Goal: Transaction & Acquisition: Purchase product/service

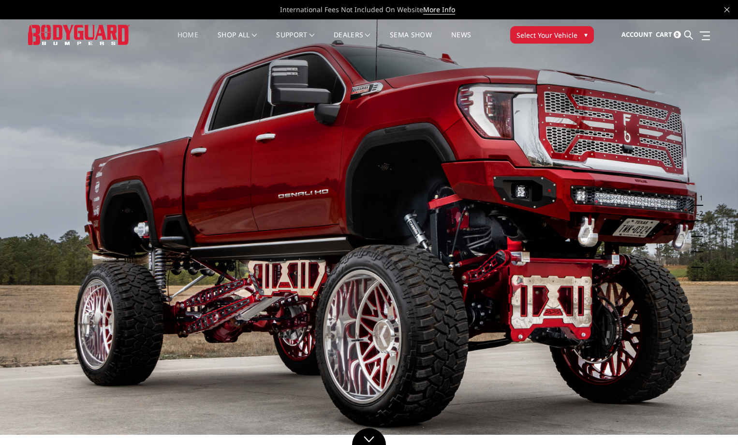
click at [537, 29] on button "Select Your Vehicle ▾" at bounding box center [552, 34] width 84 height 17
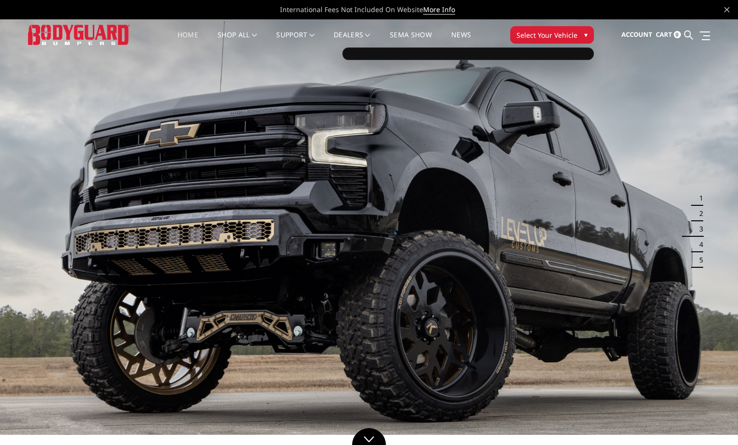
click at [574, 30] on span "Select Your Vehicle" at bounding box center [547, 35] width 61 height 10
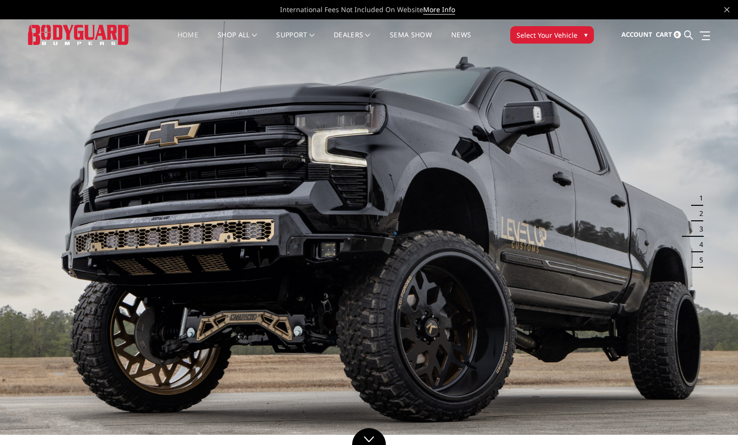
click at [586, 33] on span "▾" at bounding box center [585, 35] width 3 height 10
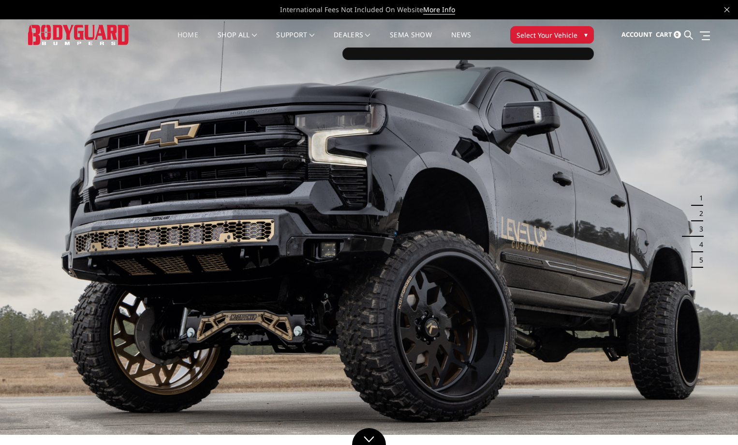
click at [542, 54] on div at bounding box center [469, 53] width 252 height 13
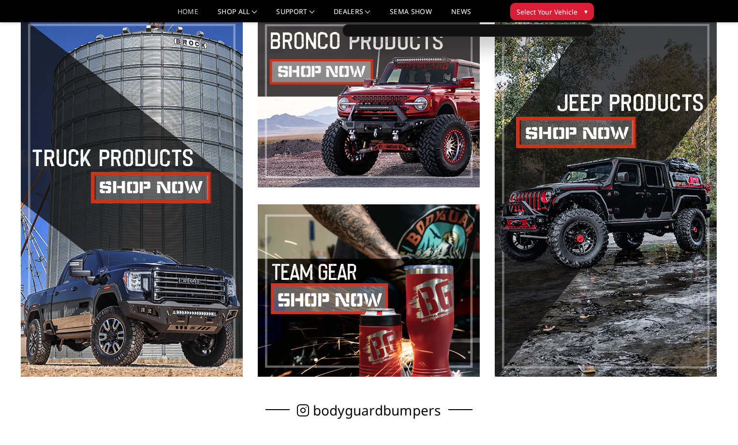
scroll to position [435, 0]
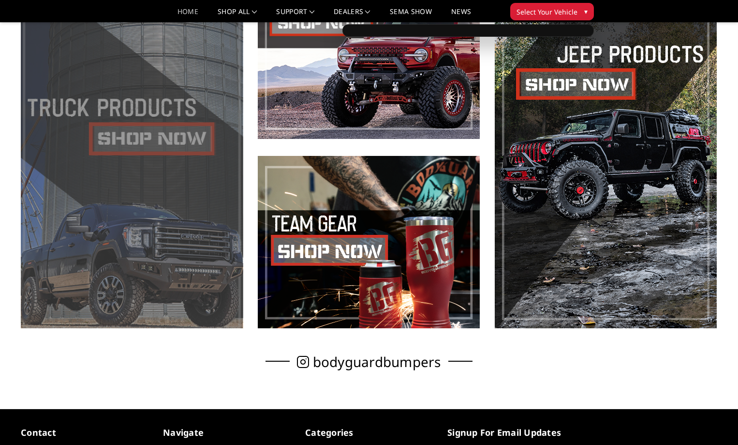
click at [177, 145] on span at bounding box center [132, 147] width 222 height 361
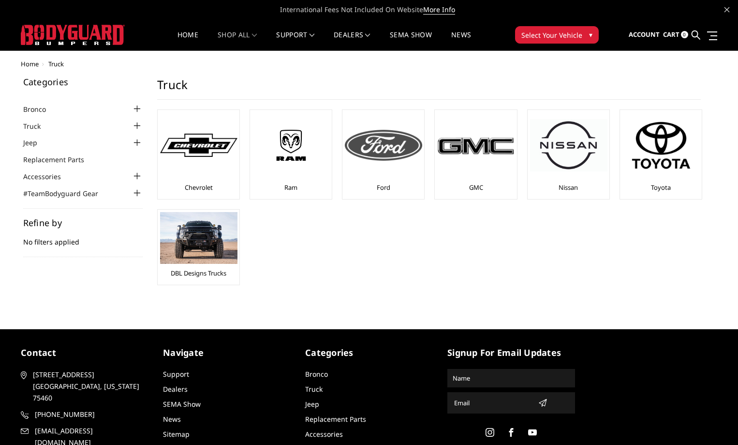
click at [381, 147] on img at bounding box center [383, 145] width 77 height 31
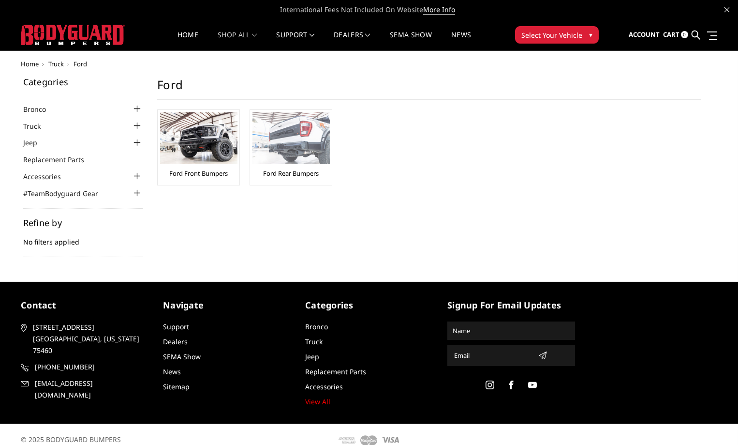
click at [280, 153] on img at bounding box center [291, 138] width 77 height 52
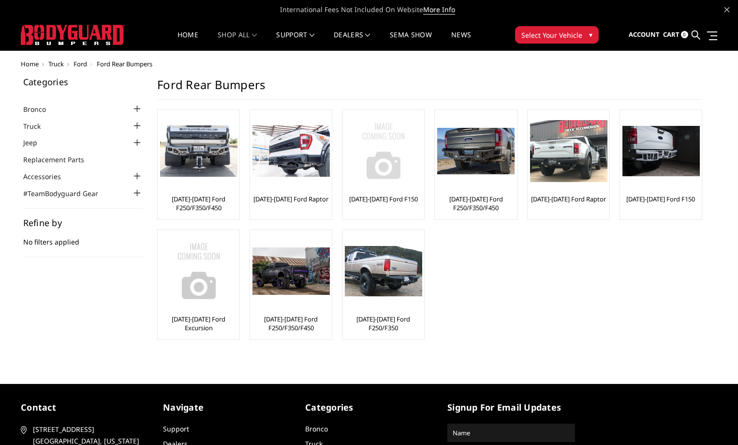
click at [383, 151] on img at bounding box center [383, 150] width 77 height 77
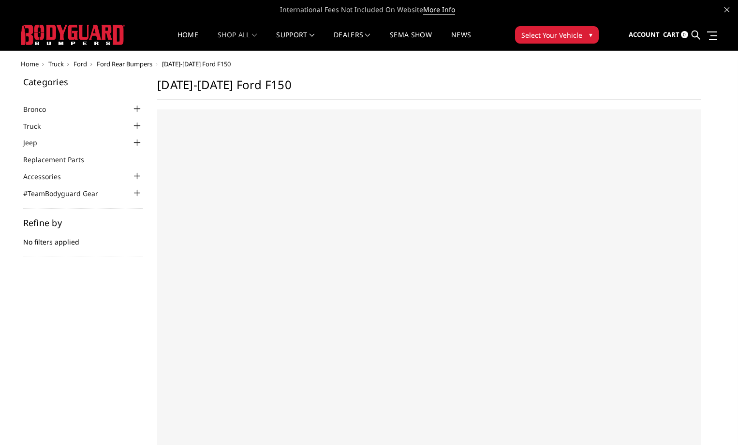
select select "US"
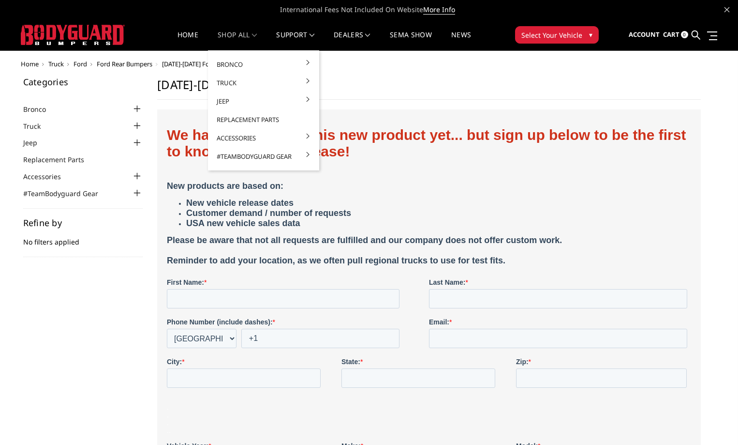
click at [250, 32] on link "shop all" at bounding box center [237, 40] width 39 height 19
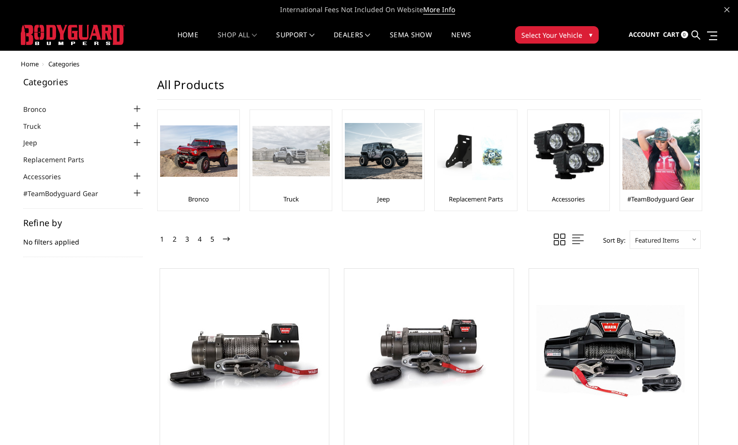
click at [292, 136] on img at bounding box center [291, 151] width 77 height 50
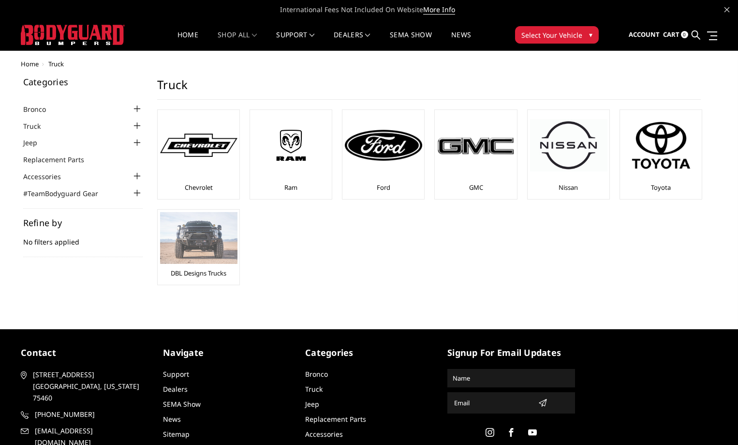
click at [219, 239] on img at bounding box center [198, 238] width 77 height 52
